Goal: Navigation & Orientation: Understand site structure

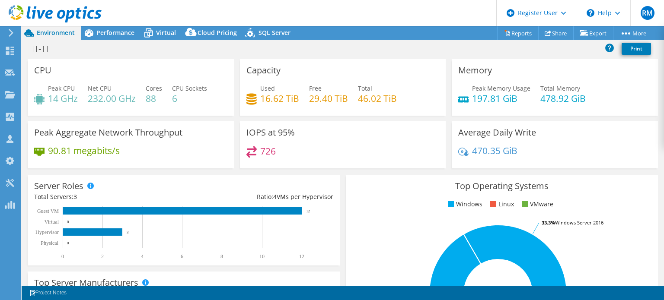
select select "USD"
click at [121, 37] on div "Performance" at bounding box center [111, 33] width 60 height 14
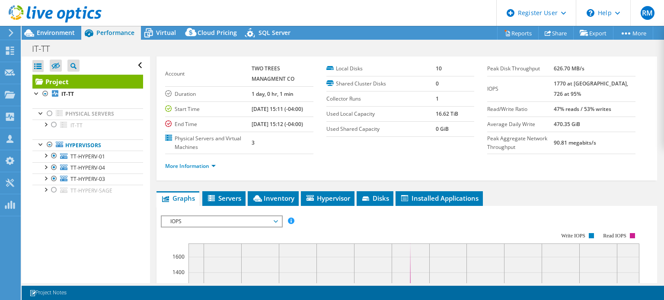
scroll to position [36, 0]
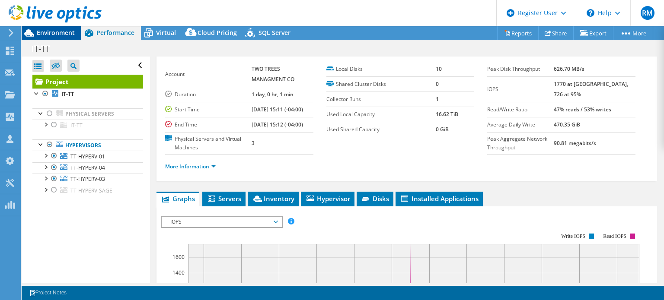
click at [69, 35] on span "Environment" at bounding box center [56, 33] width 38 height 8
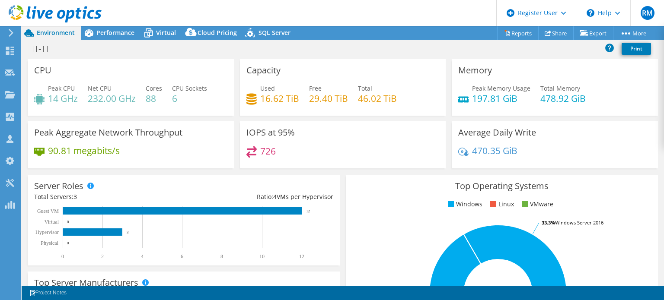
click at [325, 29] on div "Project Actions Project Actions Reports Share Export vSAN ReadyNode Sizer" at bounding box center [343, 33] width 642 height 14
drag, startPoint x: 308, startPoint y: 4, endPoint x: 279, endPoint y: 12, distance: 30.0
click at [279, 12] on header "RM Dell User [PERSON_NAME] [PERSON_NAME][EMAIL_ADDRESS][PERSON_NAME][DOMAIN_NAM…" at bounding box center [332, 13] width 664 height 26
drag, startPoint x: 279, startPoint y: 12, endPoint x: 249, endPoint y: 13, distance: 30.3
click at [249, 13] on header "RM Dell User [PERSON_NAME] [PERSON_NAME][EMAIL_ADDRESS][PERSON_NAME][DOMAIN_NAM…" at bounding box center [332, 13] width 664 height 26
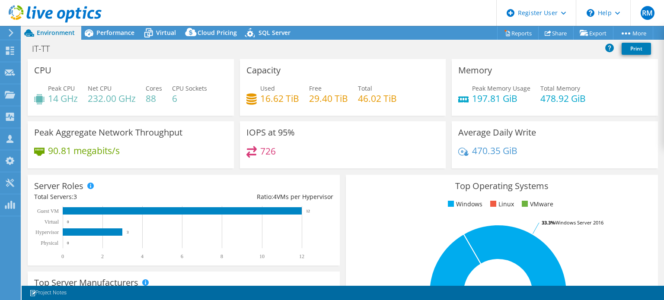
click at [425, 25] on header "RM Dell User [PERSON_NAME] [PERSON_NAME][EMAIL_ADDRESS][PERSON_NAME][DOMAIN_NAM…" at bounding box center [332, 13] width 664 height 26
click at [171, 32] on span "Virtual" at bounding box center [166, 33] width 20 height 8
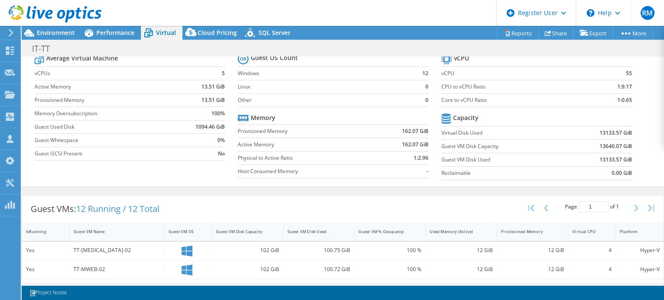
scroll to position [0, 0]
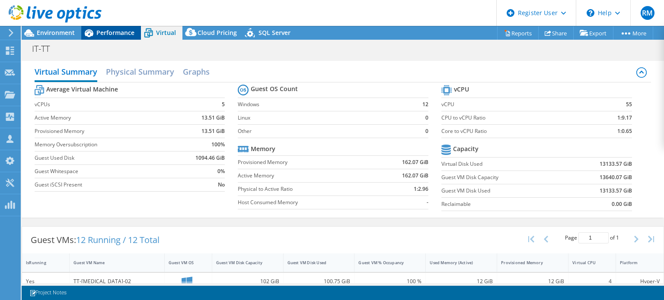
click at [82, 32] on icon at bounding box center [88, 32] width 15 height 15
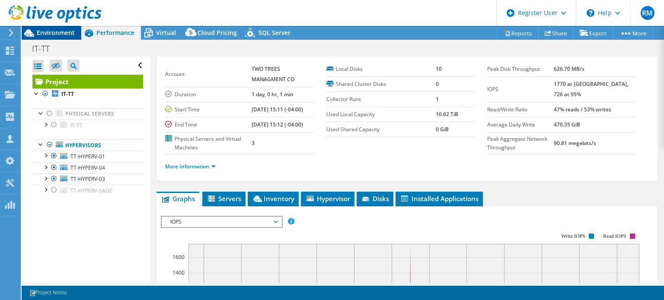
click at [59, 36] on span "Environment" at bounding box center [56, 33] width 38 height 8
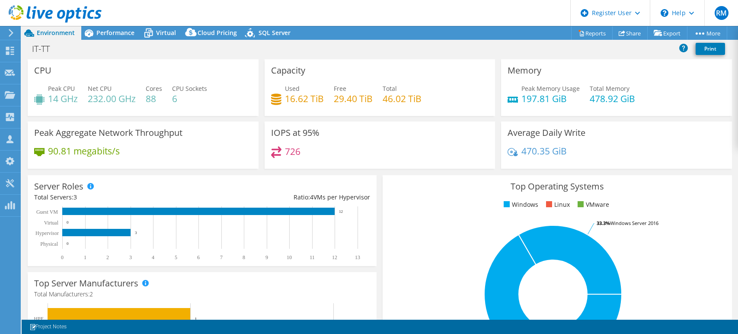
select select "USD"
